Goal: Task Accomplishment & Management: Manage account settings

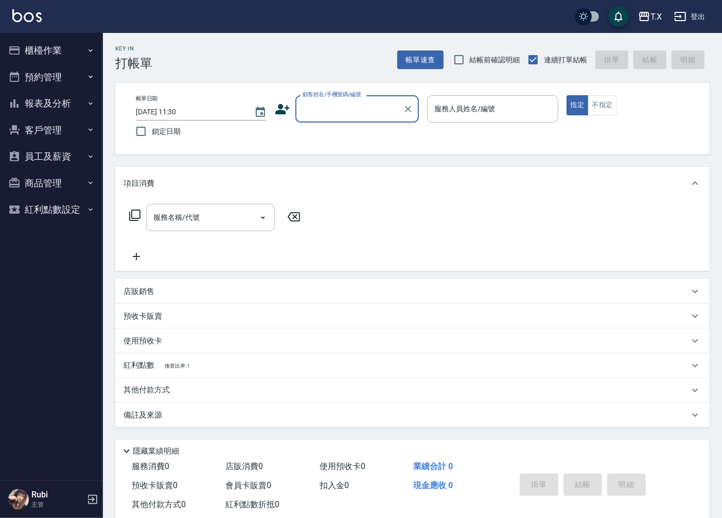
click at [77, 47] on button "櫃檯作業" at bounding box center [51, 50] width 95 height 27
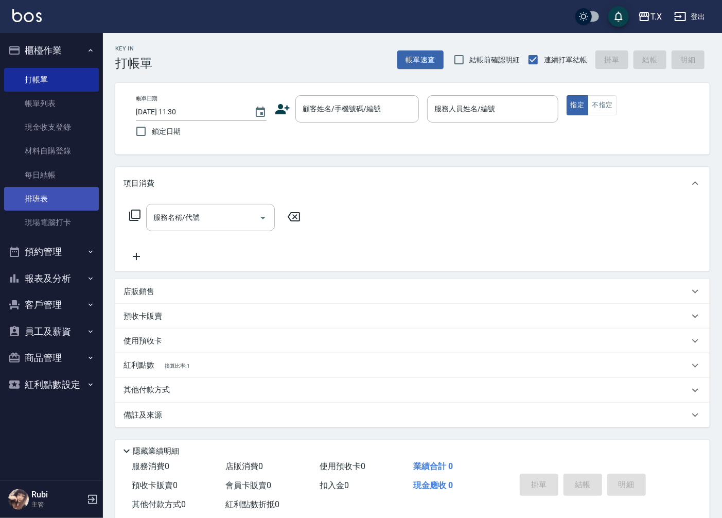
click at [49, 199] on link "排班表" at bounding box center [51, 199] width 95 height 24
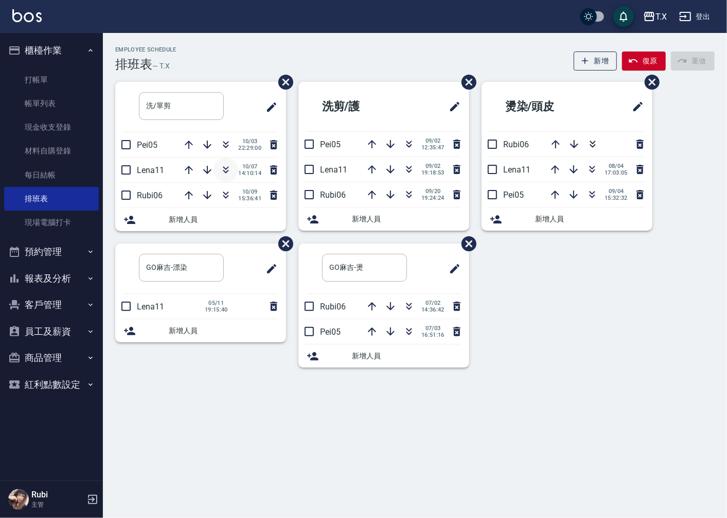
click at [225, 170] on icon "button" at bounding box center [226, 170] width 12 height 12
click at [40, 257] on button "預約管理" at bounding box center [51, 251] width 95 height 27
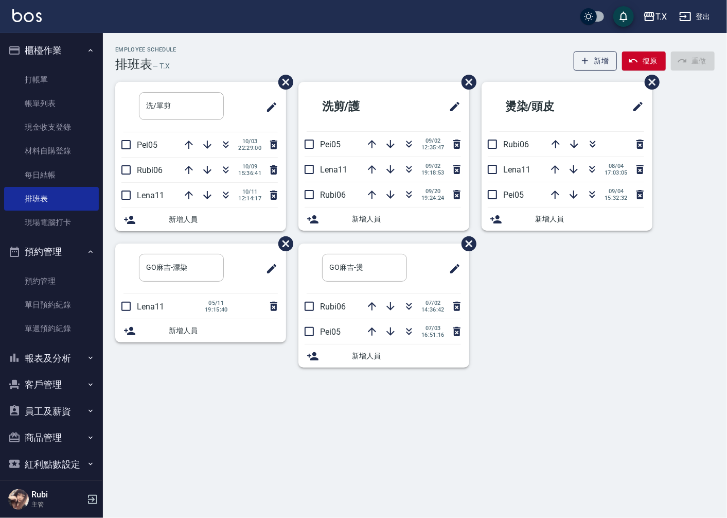
click at [52, 349] on button "報表及分析" at bounding box center [51, 358] width 95 height 27
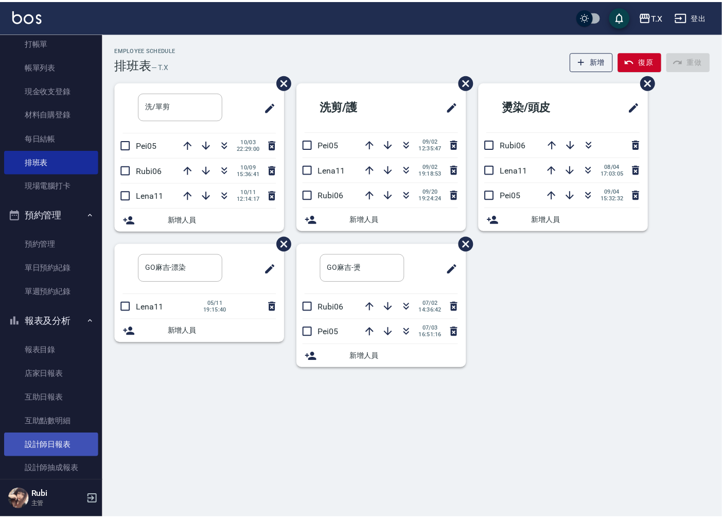
scroll to position [57, 0]
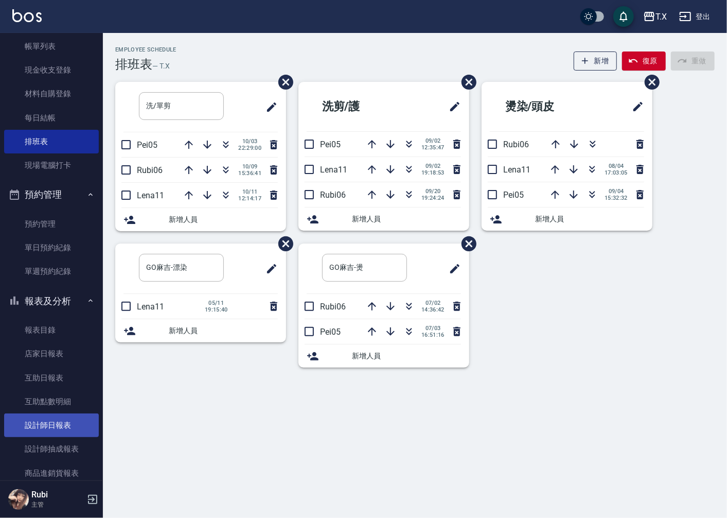
click at [62, 418] on link "設計師日報表" at bounding box center [51, 425] width 95 height 24
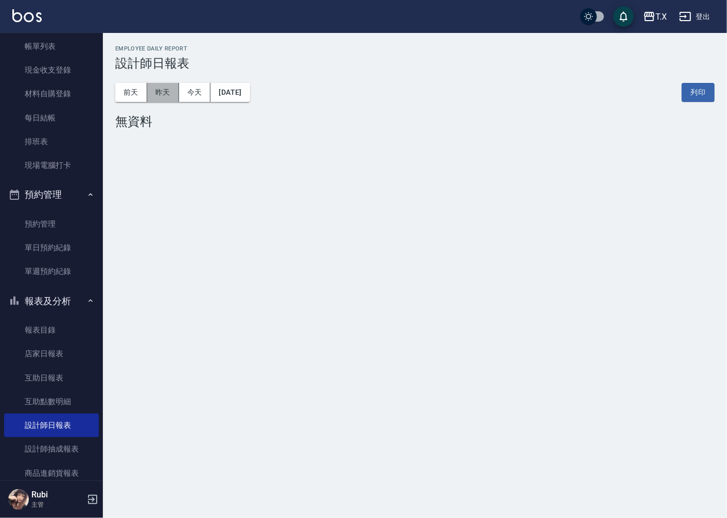
click at [169, 99] on button "昨天" at bounding box center [163, 92] width 32 height 19
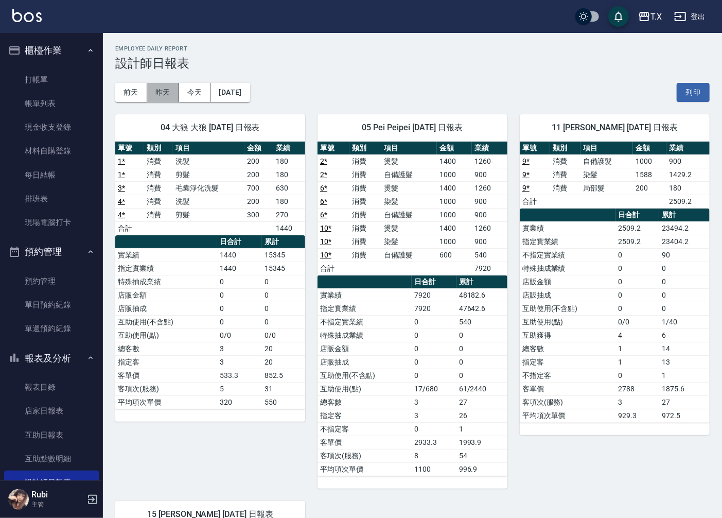
click at [155, 92] on button "昨天" at bounding box center [163, 92] width 32 height 19
click at [132, 95] on button "前天" at bounding box center [131, 92] width 32 height 19
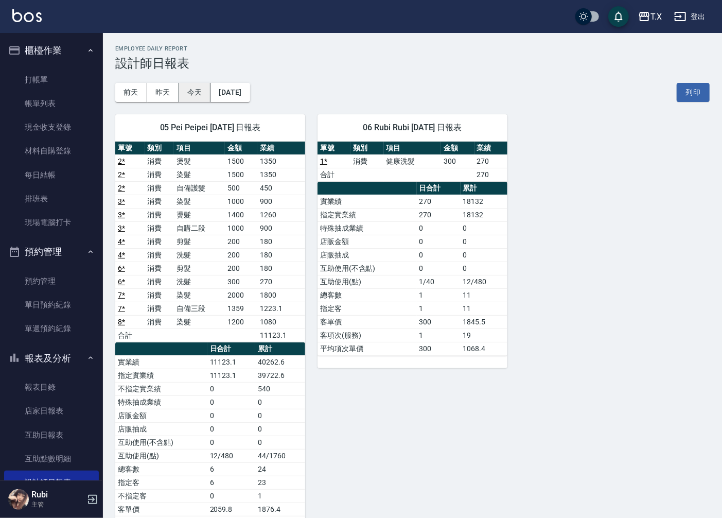
click at [184, 93] on button "今天" at bounding box center [195, 92] width 32 height 19
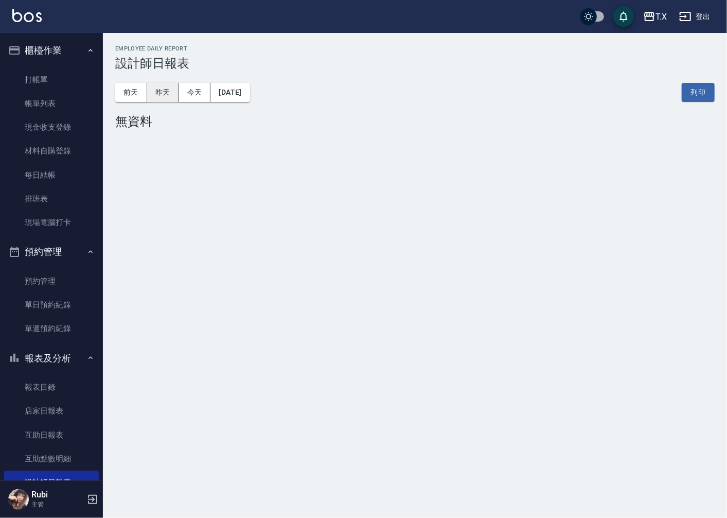
click at [148, 91] on button "昨天" at bounding box center [163, 92] width 32 height 19
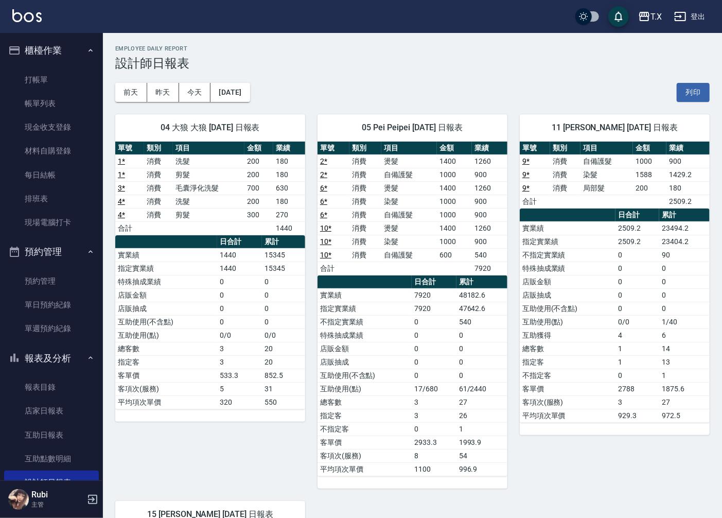
drag, startPoint x: 164, startPoint y: 82, endPoint x: 250, endPoint y: 39, distance: 96.9
click at [250, 39] on div "T.X [DATE] 設計師日報表 列印時間： [DATE][PHONE_NUMBER]:25 Employee Daily Report 設計師日報表 [D…" at bounding box center [412, 433] width 619 height 801
click at [503, 500] on div "04 大狼 大狼 [DATE] 日報表 單號 類別 項目 金額 業績 1 * 消費 洗髮 200 180 1 * 消費 剪髮 200 180 3 * 消費 毛…" at bounding box center [406, 461] width 607 height 719
click at [61, 80] on link "打帳單" at bounding box center [51, 80] width 95 height 24
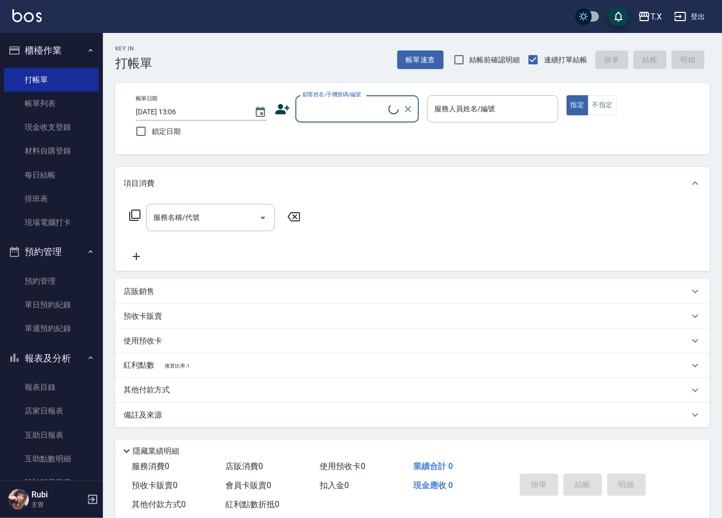
click at [361, 105] on input "顧客姓名/手機號碼/編號" at bounding box center [344, 109] width 88 height 18
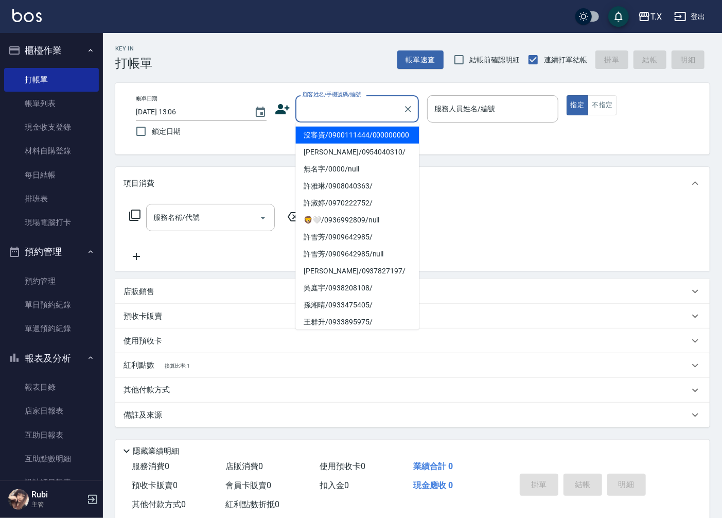
click at [342, 143] on li "沒客資/0900111444/000000000" at bounding box center [356, 135] width 123 height 17
type input "沒客資/0900111444/000000000"
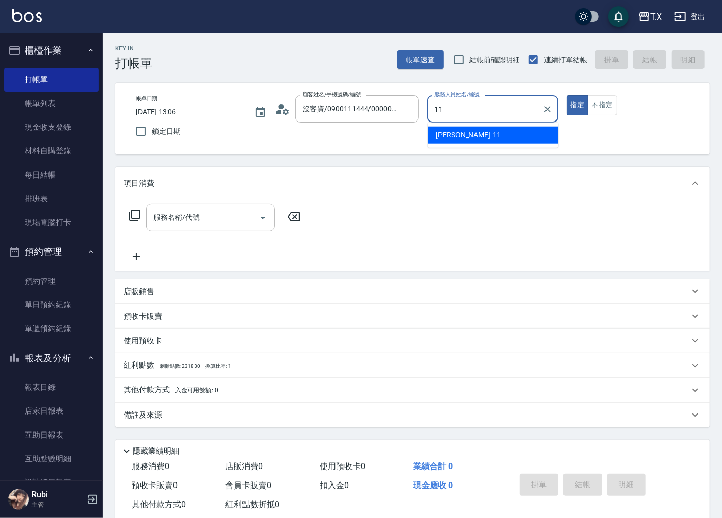
type input "[PERSON_NAME]-11"
type button "true"
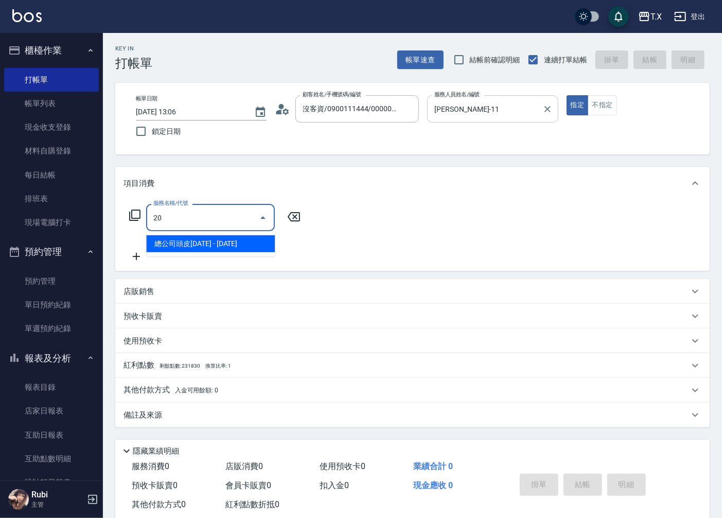
type input "204"
type input "40"
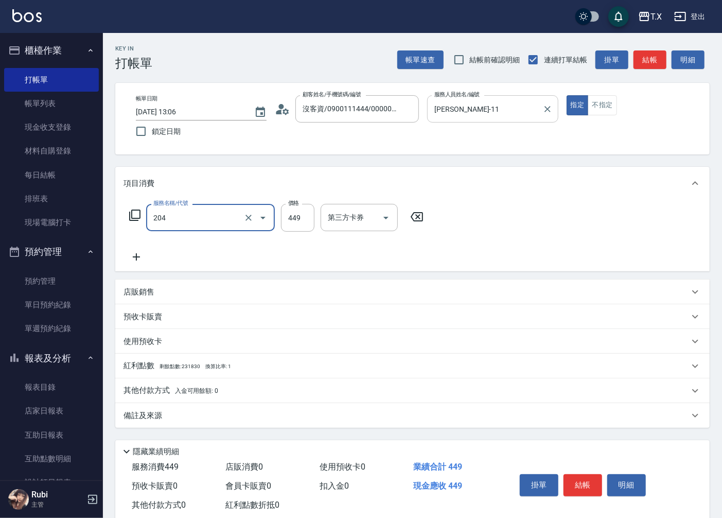
type input "精油舒壓洗髮(204)"
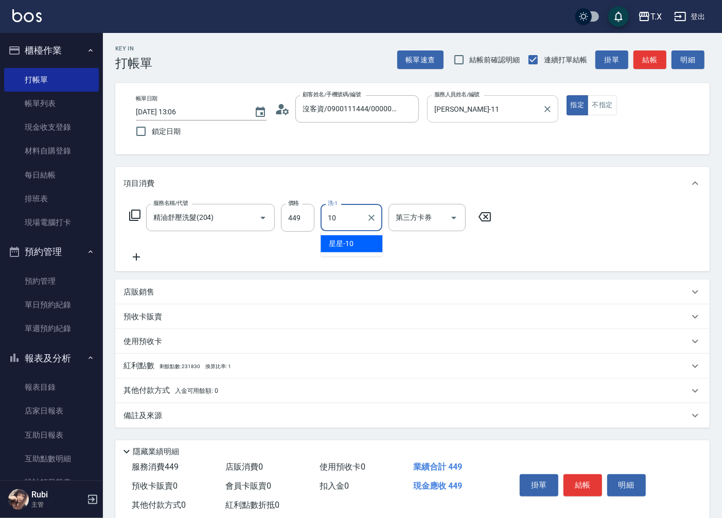
type input "星星-10"
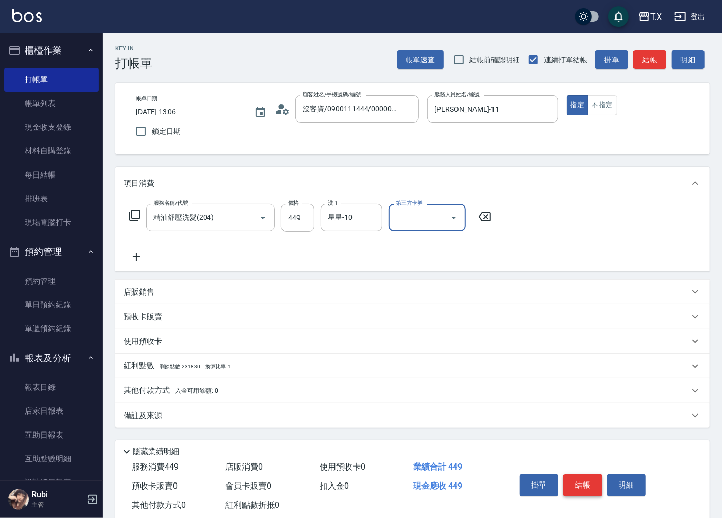
click at [583, 480] on button "結帳" at bounding box center [582, 485] width 39 height 22
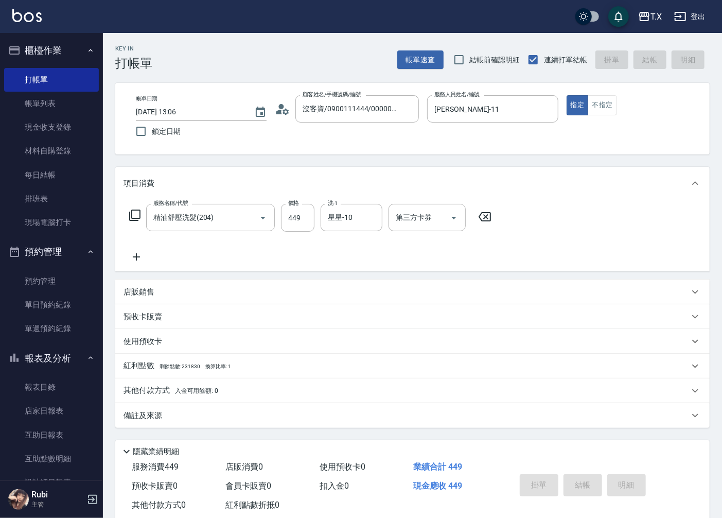
type input "[DATE] 13:07"
type input "0"
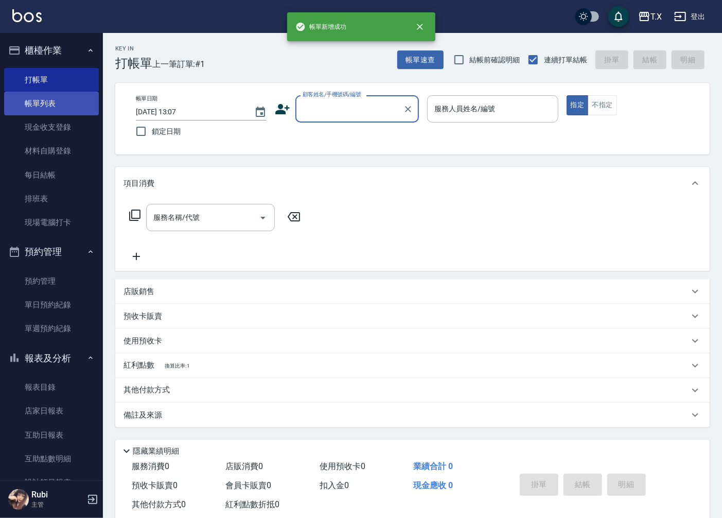
click at [47, 104] on link "帳單列表" at bounding box center [51, 104] width 95 height 24
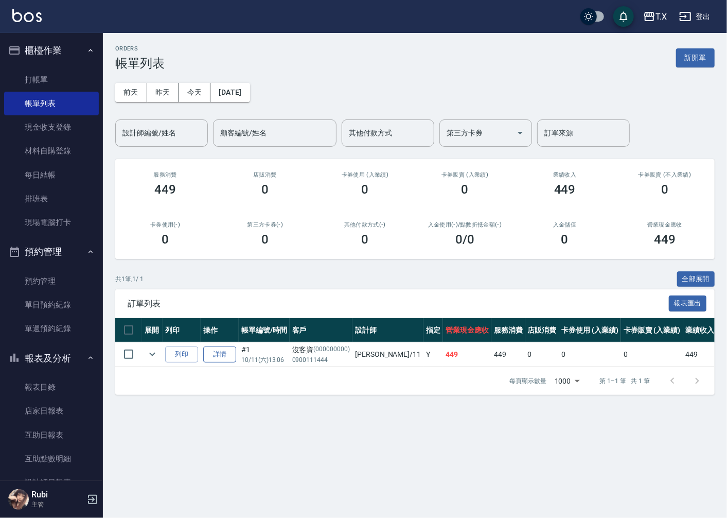
click at [225, 361] on link "詳情" at bounding box center [219, 354] width 33 height 16
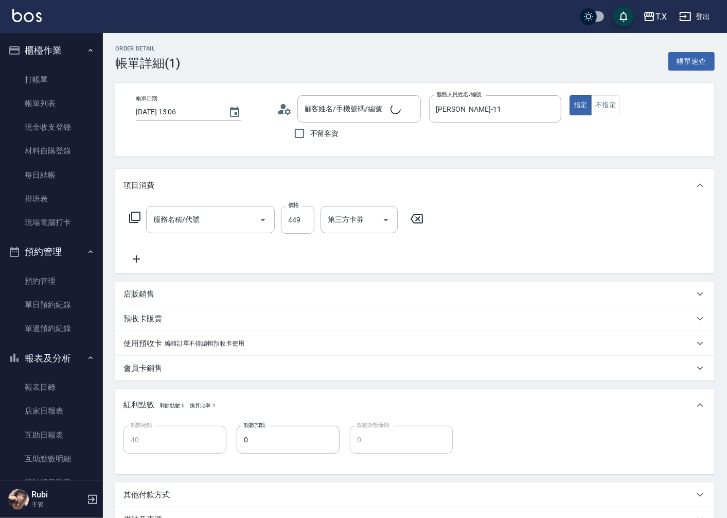
type input "[DATE] 13:06"
type input "[PERSON_NAME]-11"
type input "40"
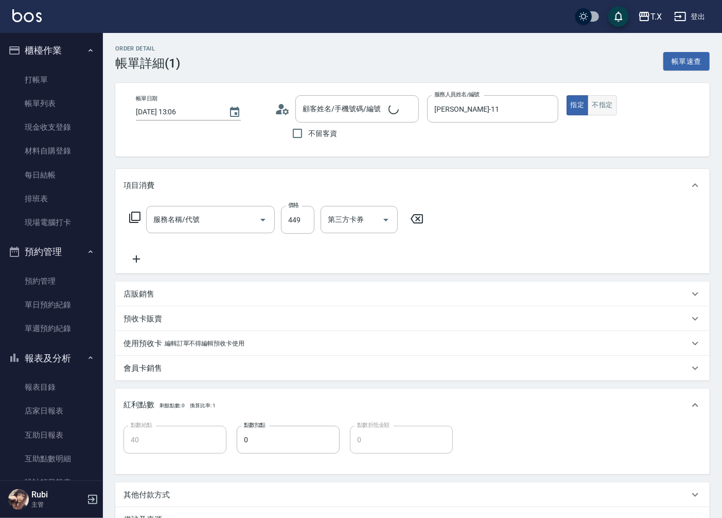
click at [604, 109] on button "不指定" at bounding box center [602, 105] width 29 height 20
type input "沒客資/0900111444/000000000"
type input "精油舒壓洗髮(204)"
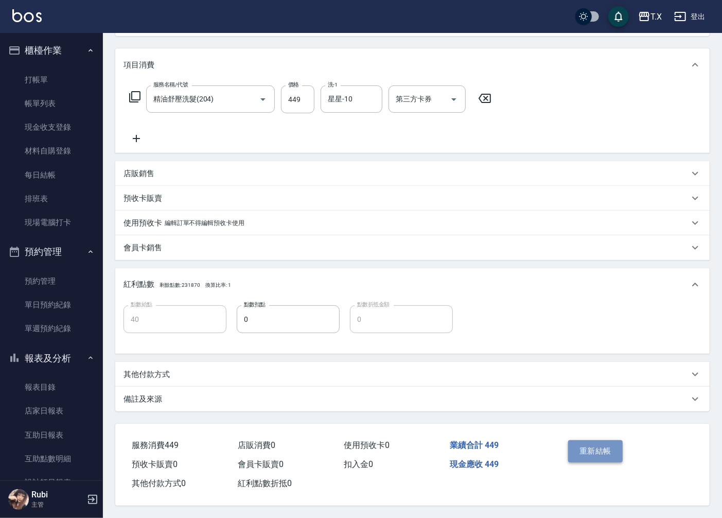
click at [596, 454] on button "重新結帳" at bounding box center [595, 451] width 55 height 22
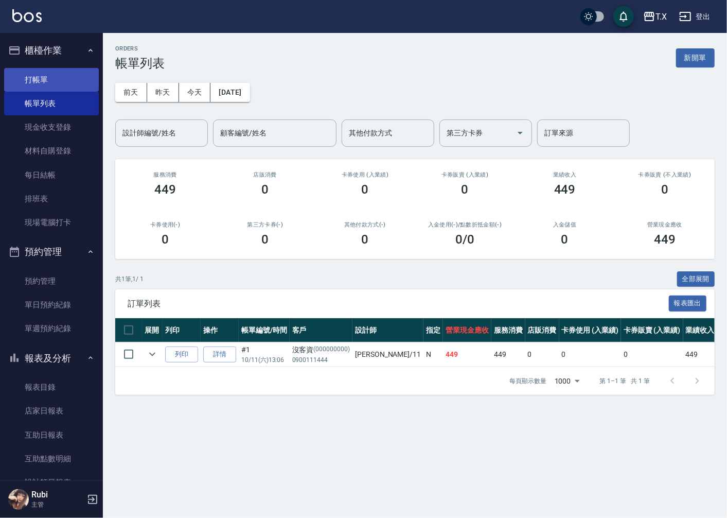
click at [59, 85] on link "打帳單" at bounding box center [51, 80] width 95 height 24
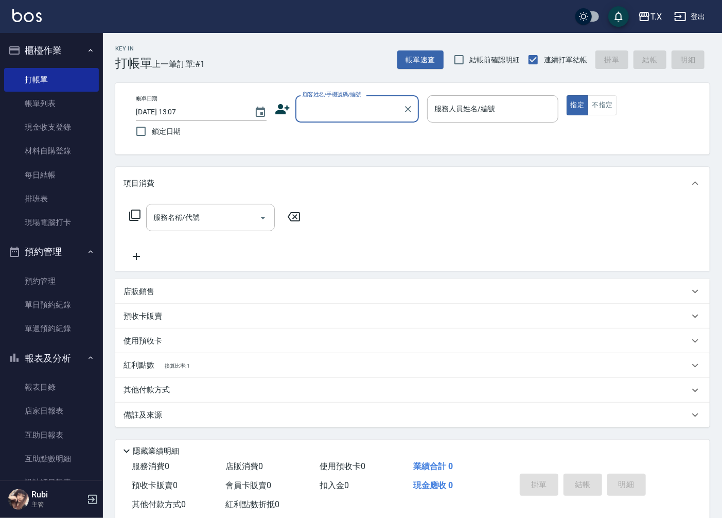
click at [73, 250] on button "預約管理" at bounding box center [51, 251] width 95 height 27
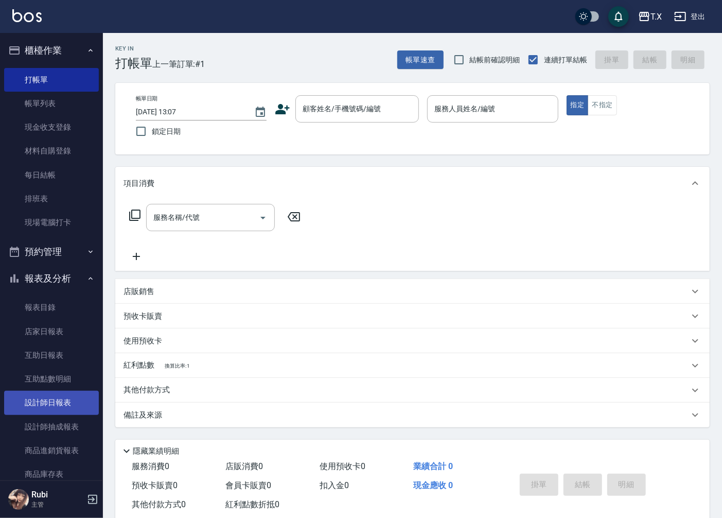
click at [41, 403] on link "設計師日報表" at bounding box center [51, 403] width 95 height 24
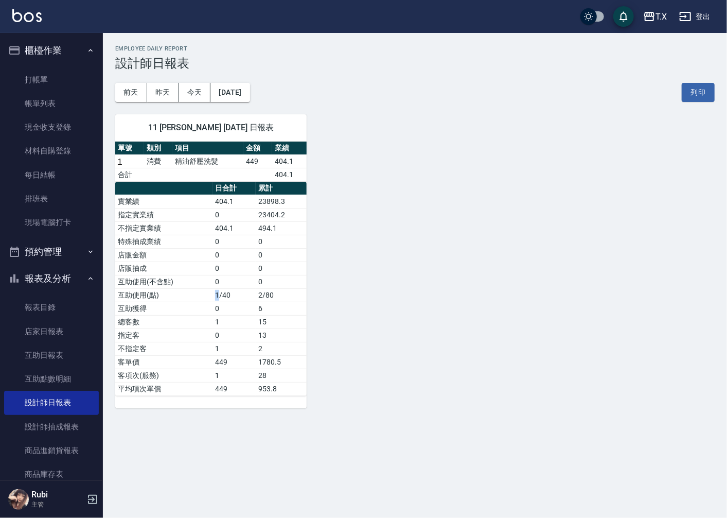
drag, startPoint x: 218, startPoint y: 297, endPoint x: 211, endPoint y: 257, distance: 40.2
click at [211, 264] on tbody "實業績 404.1 23898.3 指定實業績 0 23404.2 不指定實業績 404.1 494.1 特殊抽成業績 0 0 店販金額 0 0 店販抽成 0…" at bounding box center [210, 294] width 191 height 201
drag, startPoint x: 204, startPoint y: 201, endPoint x: 250, endPoint y: 309, distance: 116.7
click at [240, 268] on table "日合計 累計 實業績 404.1 23898.3 指定實業績 0 23404.2 不指定實業績 404.1 494.1 特殊抽成業績 0 0 店販金額 0 0…" at bounding box center [210, 289] width 191 height 214
click at [250, 310] on td "0" at bounding box center [233, 308] width 43 height 13
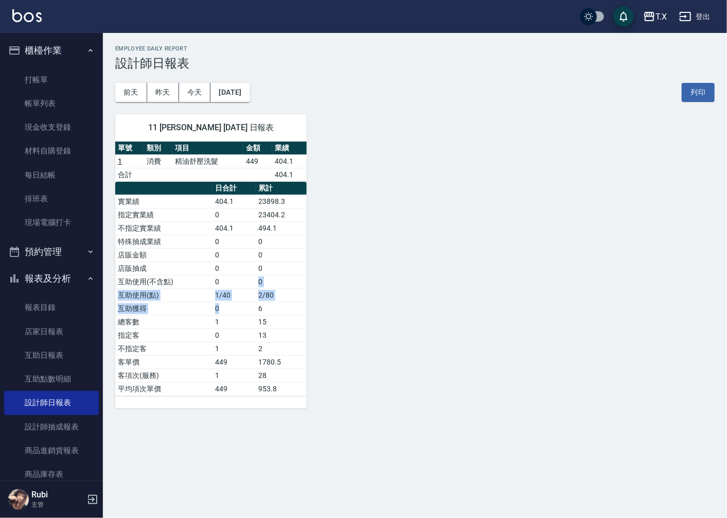
drag, startPoint x: 233, startPoint y: 276, endPoint x: 209, endPoint y: 207, distance: 72.9
click at [218, 250] on tbody "實業績 404.1 23898.3 指定實業績 0 23404.2 不指定實業績 404.1 494.1 特殊抽成業績 0 0 店販金額 0 0 店販抽成 0…" at bounding box center [210, 294] width 191 height 201
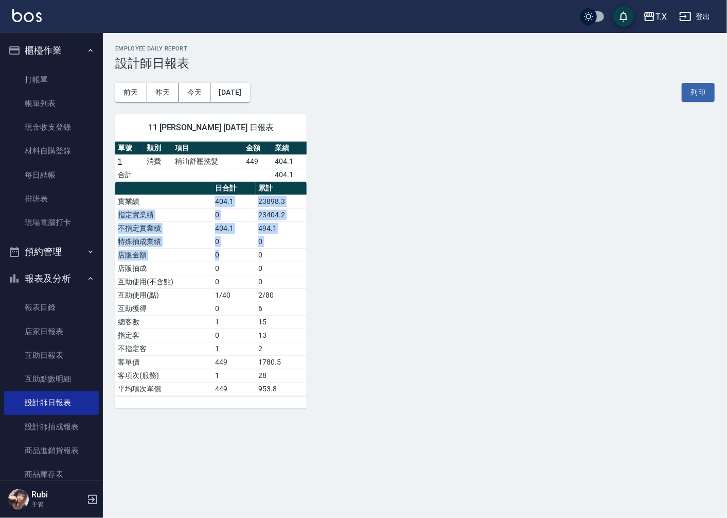
drag, startPoint x: 208, startPoint y: 203, endPoint x: 223, endPoint y: 281, distance: 79.1
click at [224, 267] on tbody "實業績 404.1 23898.3 指定實業績 0 23404.2 不指定實業績 404.1 494.1 特殊抽成業績 0 0 店販金額 0 0 店販抽成 0…" at bounding box center [210, 294] width 191 height 201
click at [223, 281] on td "0" at bounding box center [233, 281] width 43 height 13
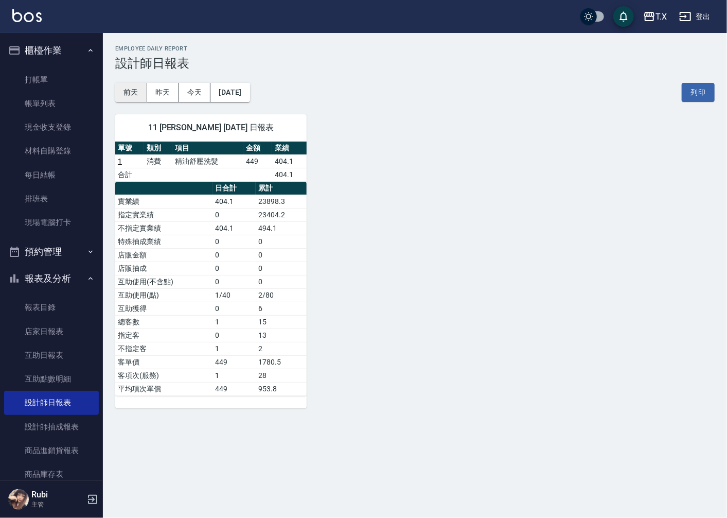
click at [119, 96] on button "前天" at bounding box center [131, 92] width 32 height 19
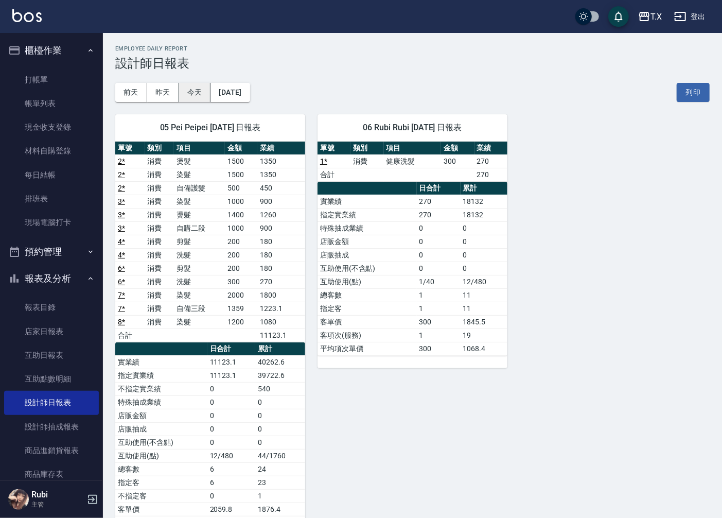
click at [196, 94] on button "今天" at bounding box center [195, 92] width 32 height 19
